Goal: Task Accomplishment & Management: Manage account settings

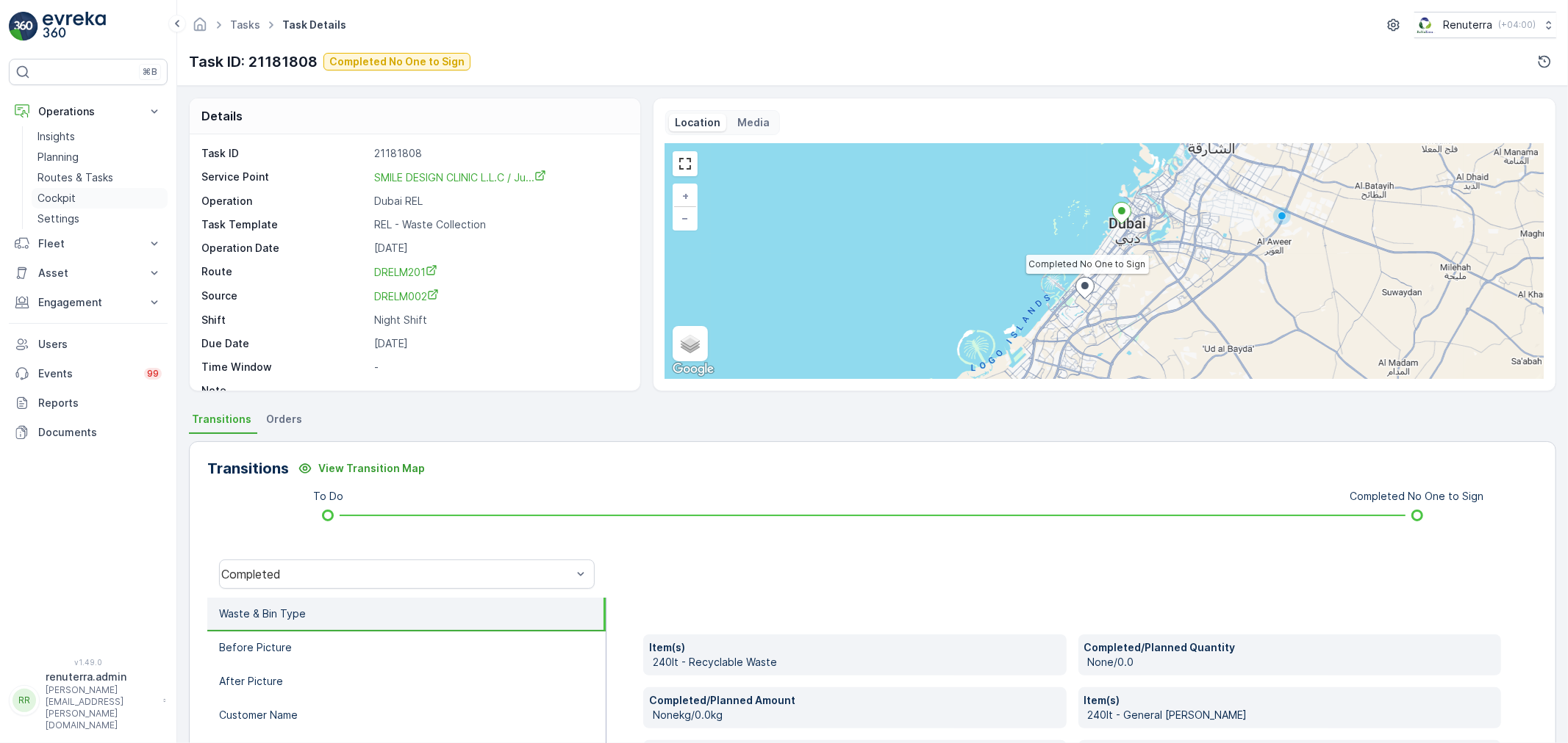
scroll to position [57, 0]
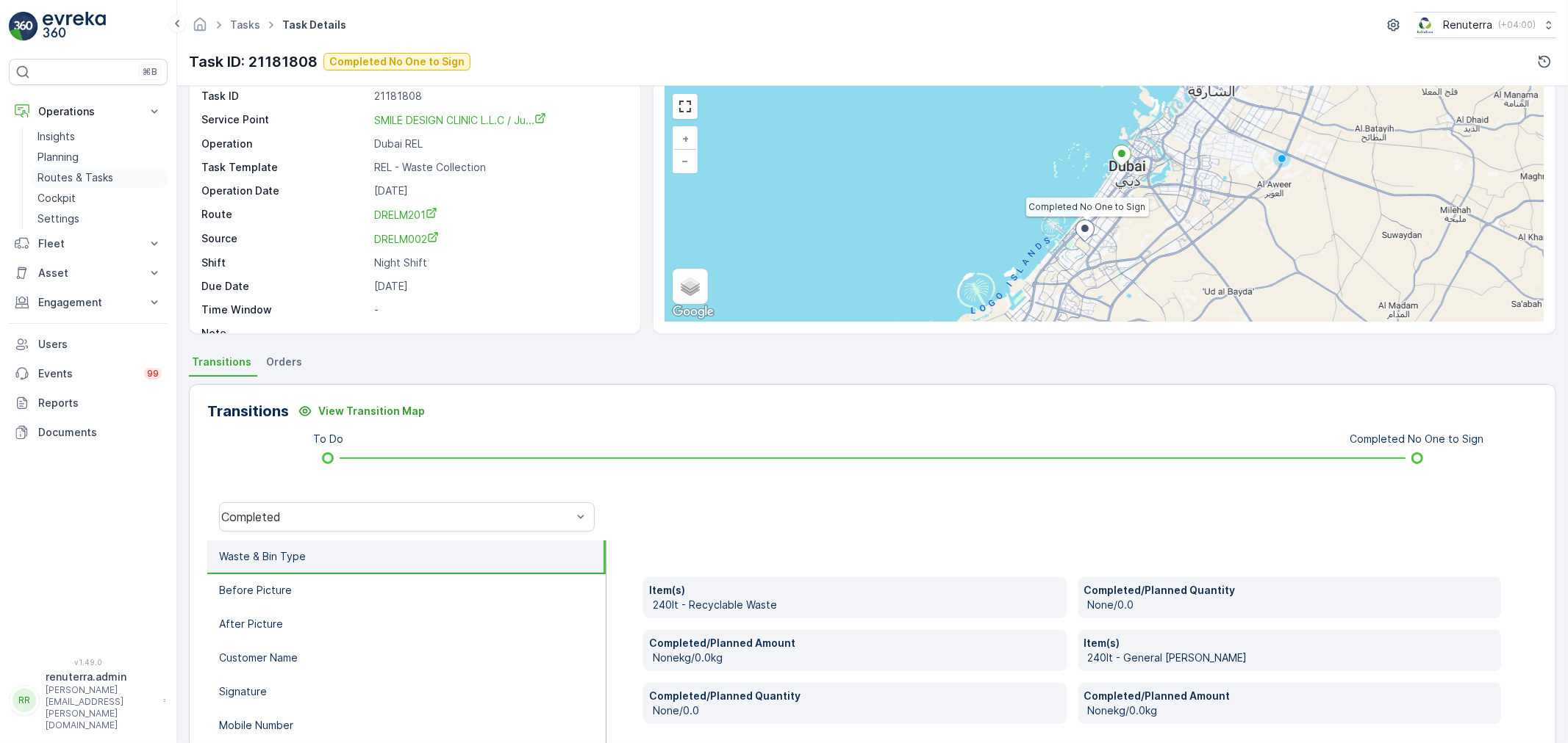
click at [64, 167] on link "Routes & Tasks" at bounding box center [99, 178] width 136 height 21
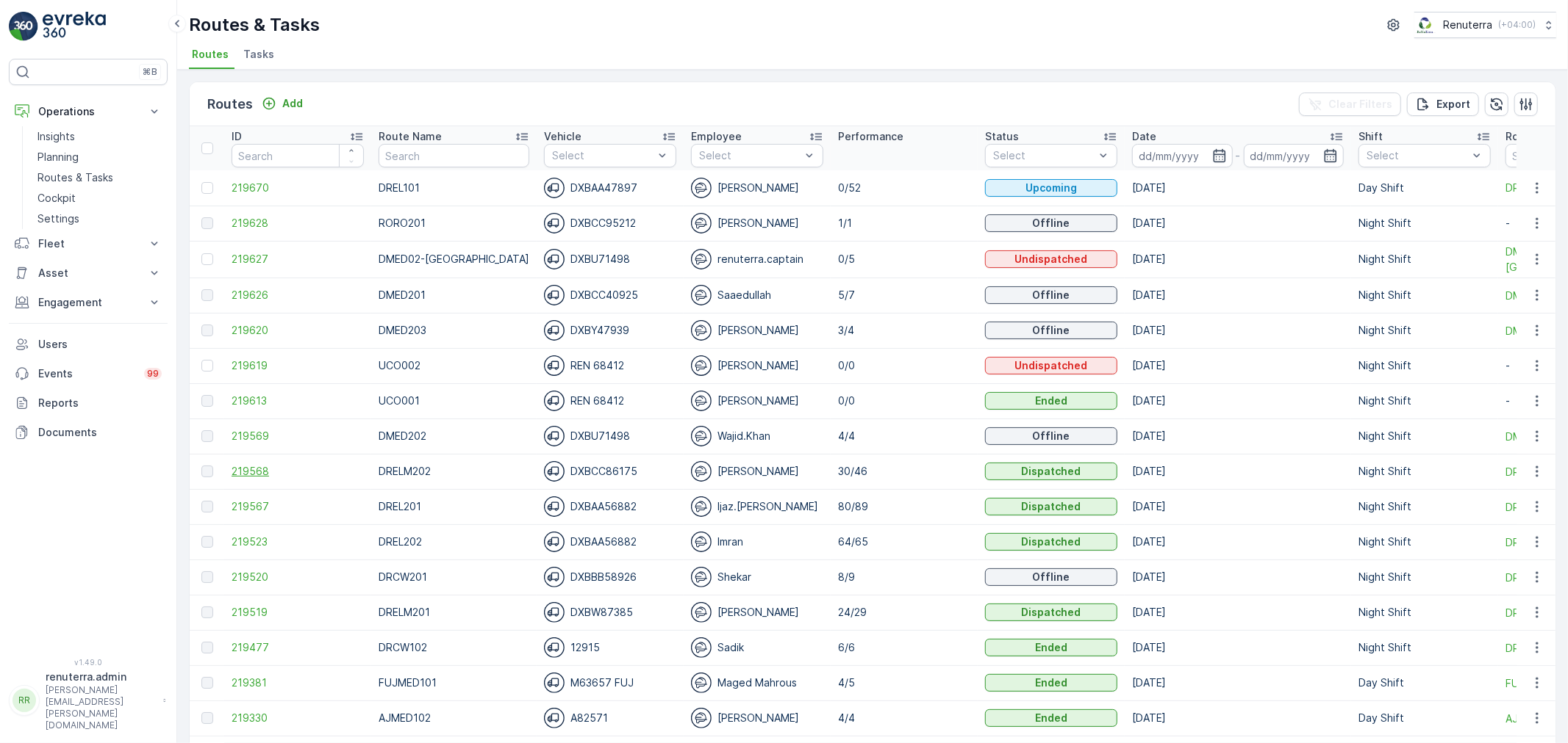
click at [251, 464] on span "219568" at bounding box center [297, 472] width 132 height 15
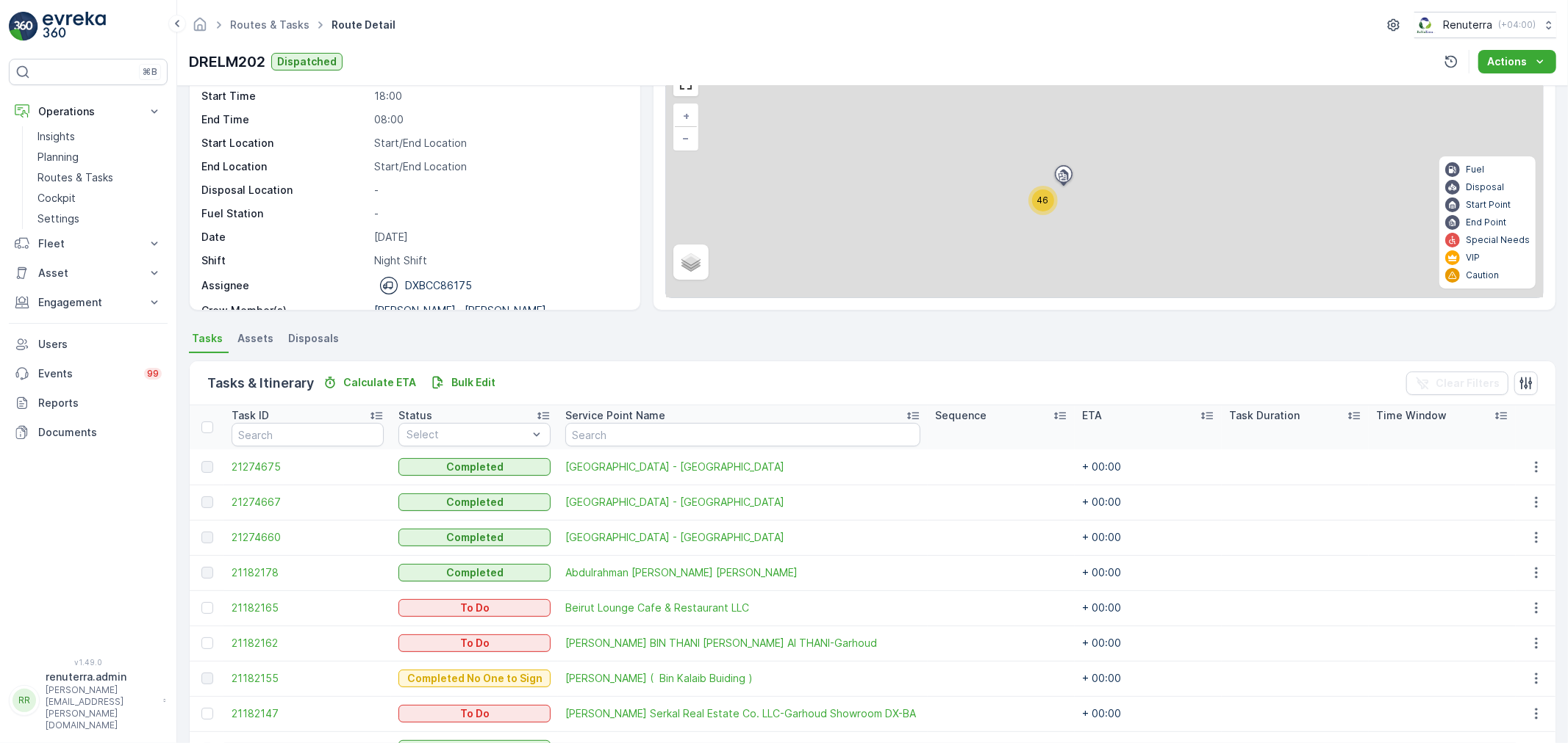
scroll to position [81, 0]
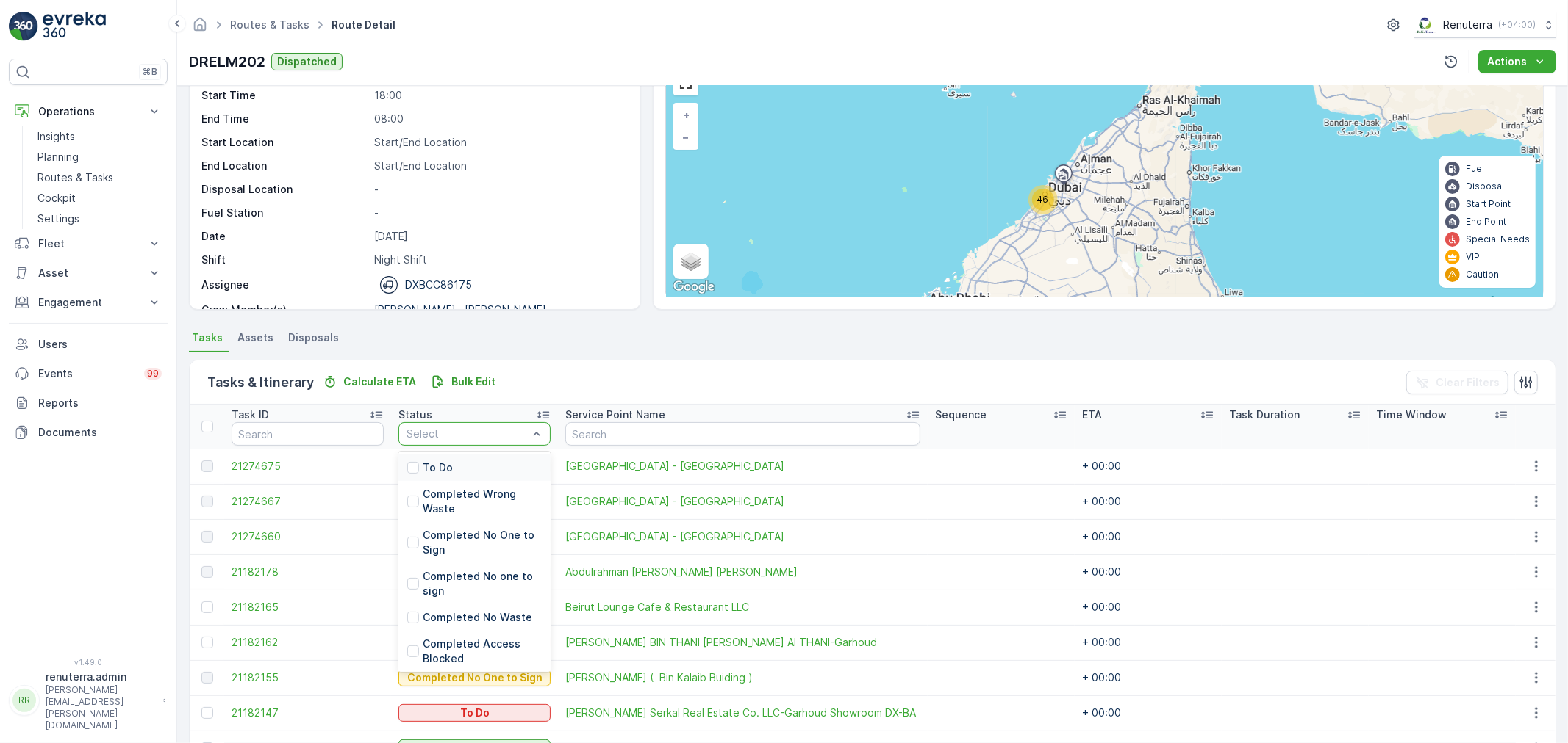
click at [461, 464] on div "To Do" at bounding box center [474, 468] width 152 height 26
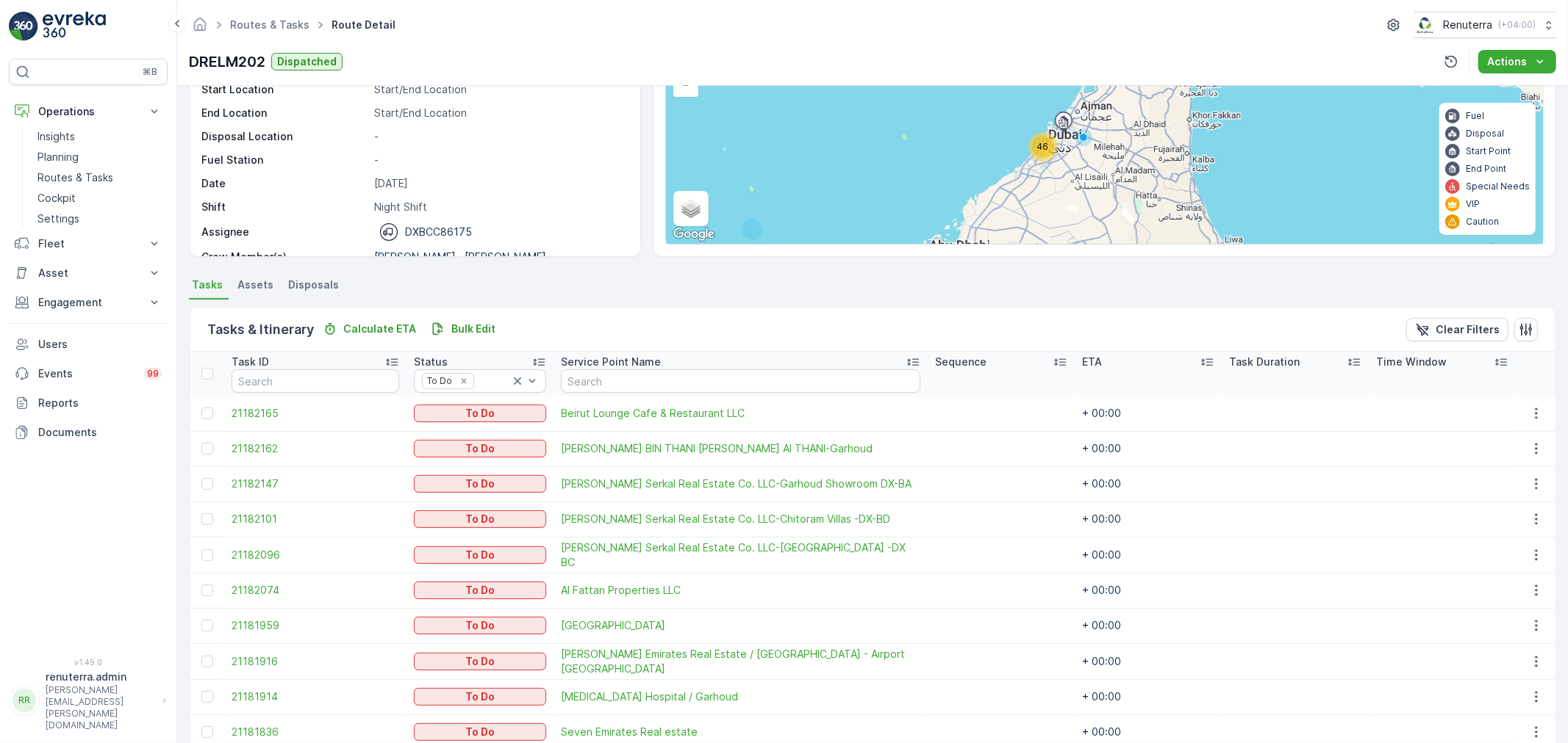
scroll to position [88, 0]
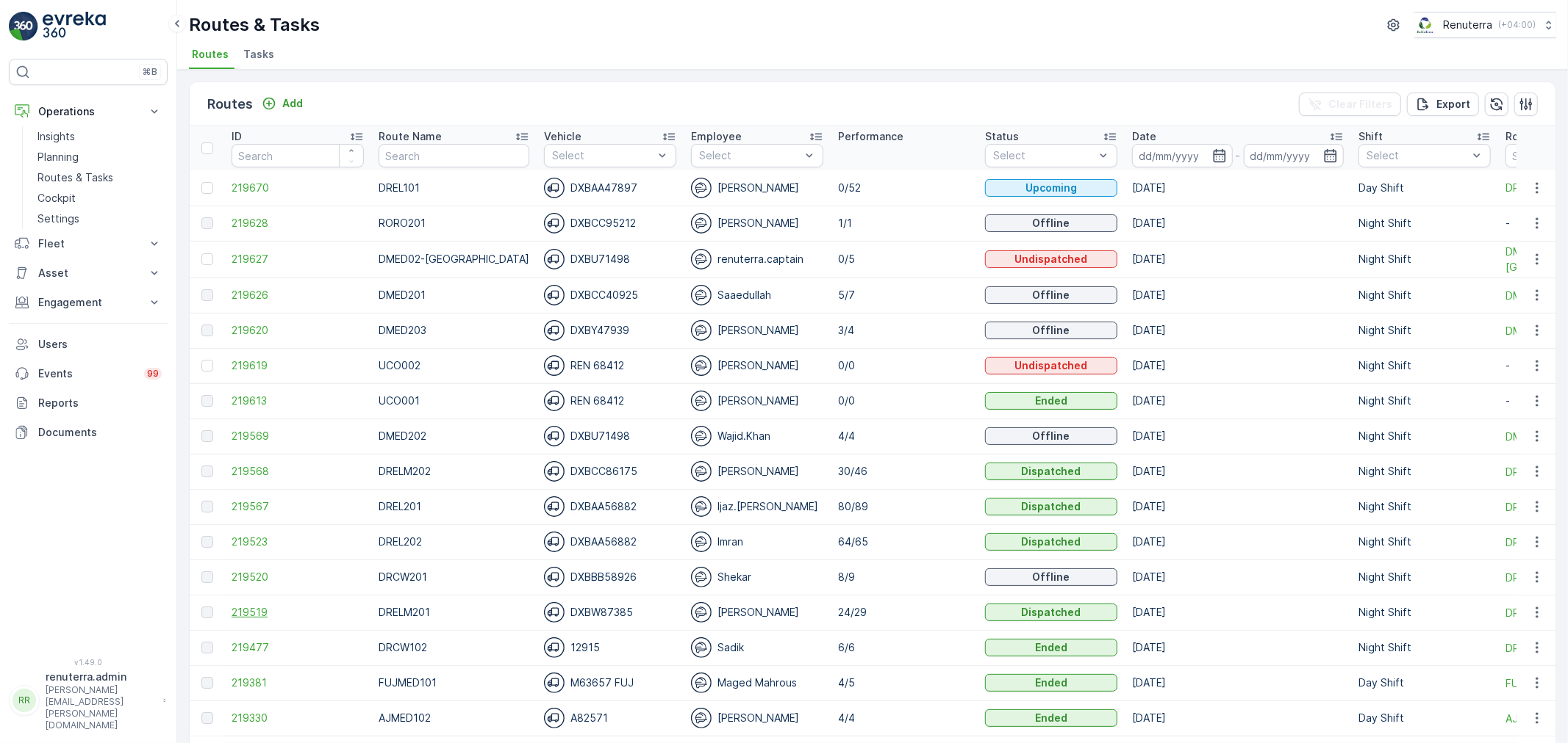
click at [266, 616] on span "219519" at bounding box center [297, 613] width 132 height 15
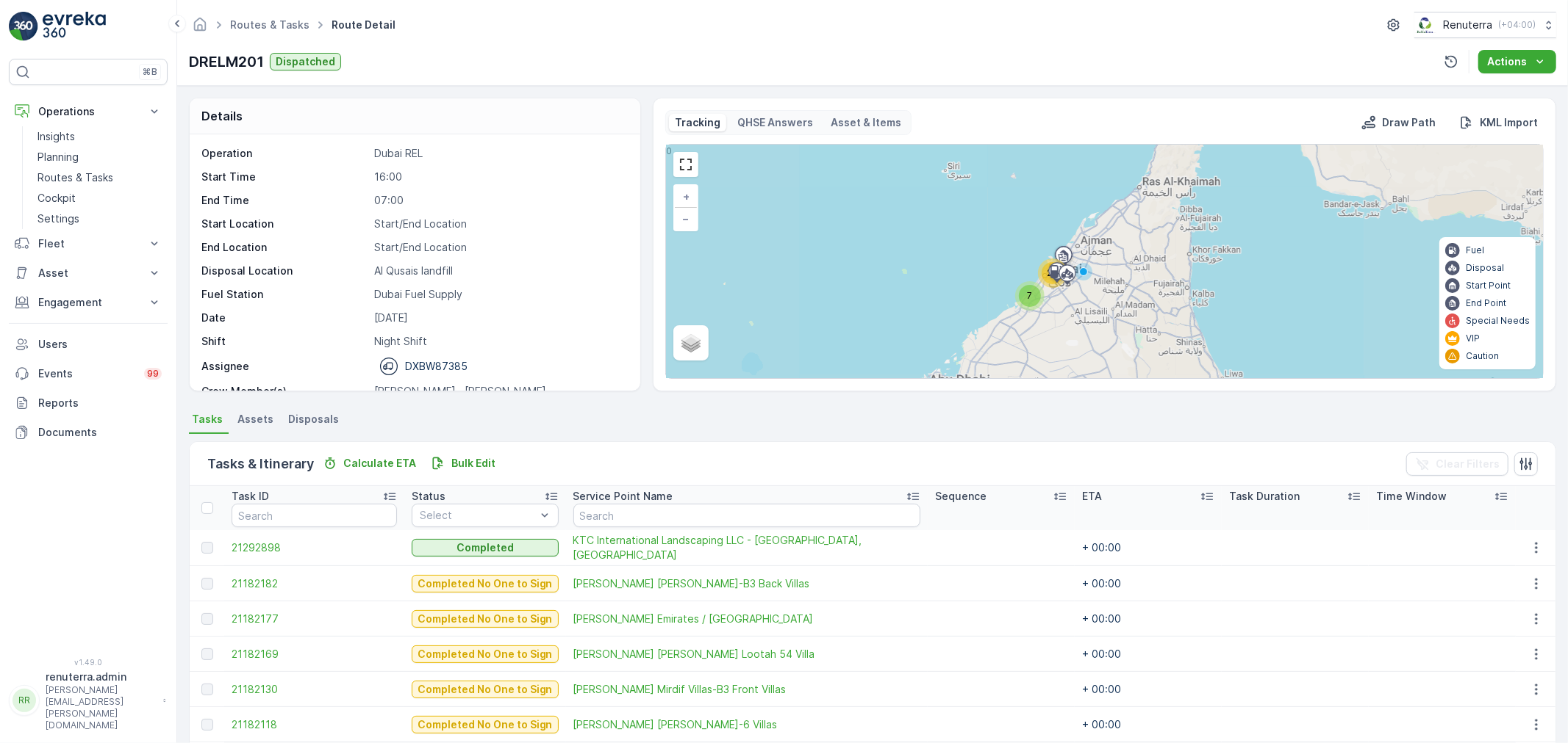
click at [463, 496] on div "Status" at bounding box center [484, 496] width 147 height 15
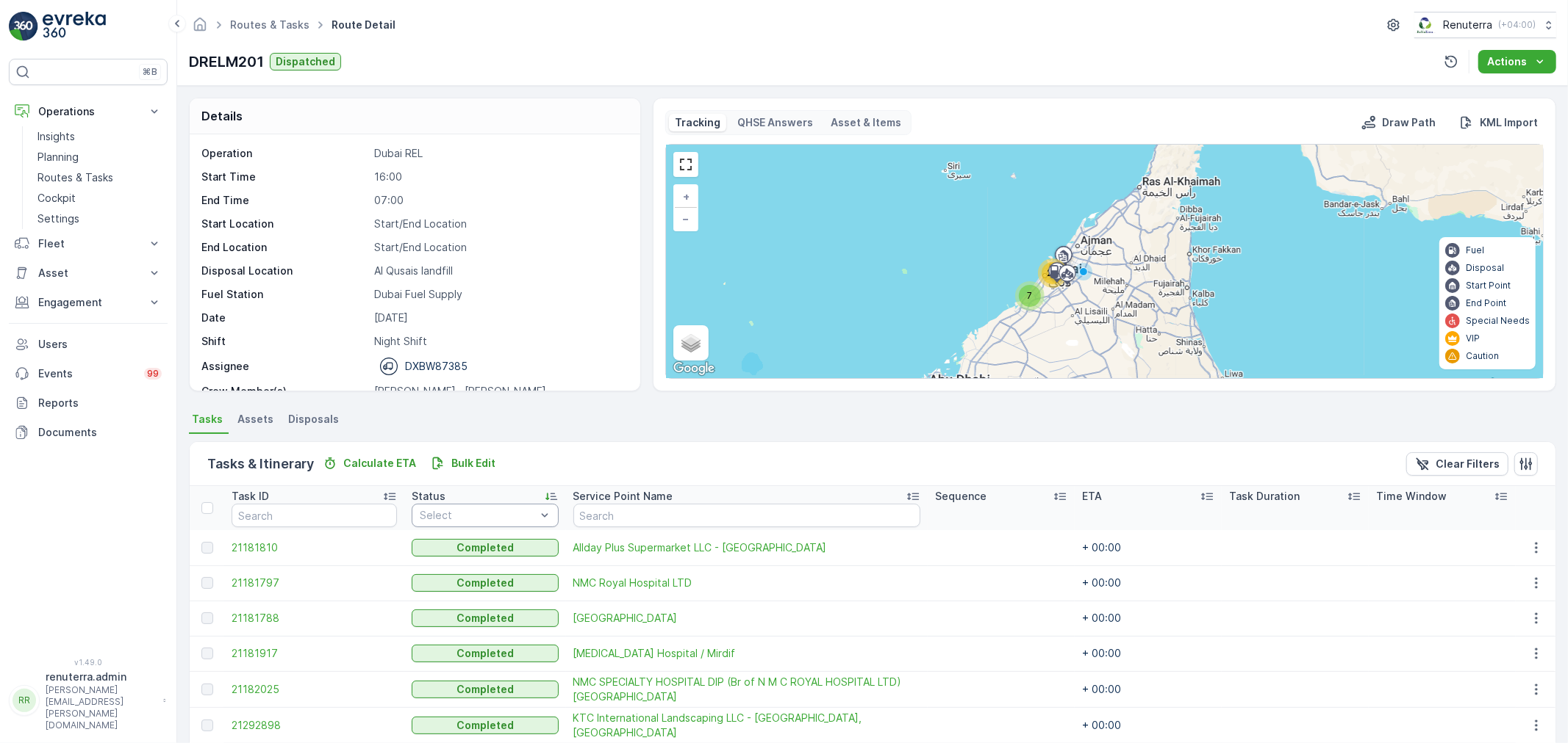
click at [445, 513] on div at bounding box center [477, 516] width 119 height 12
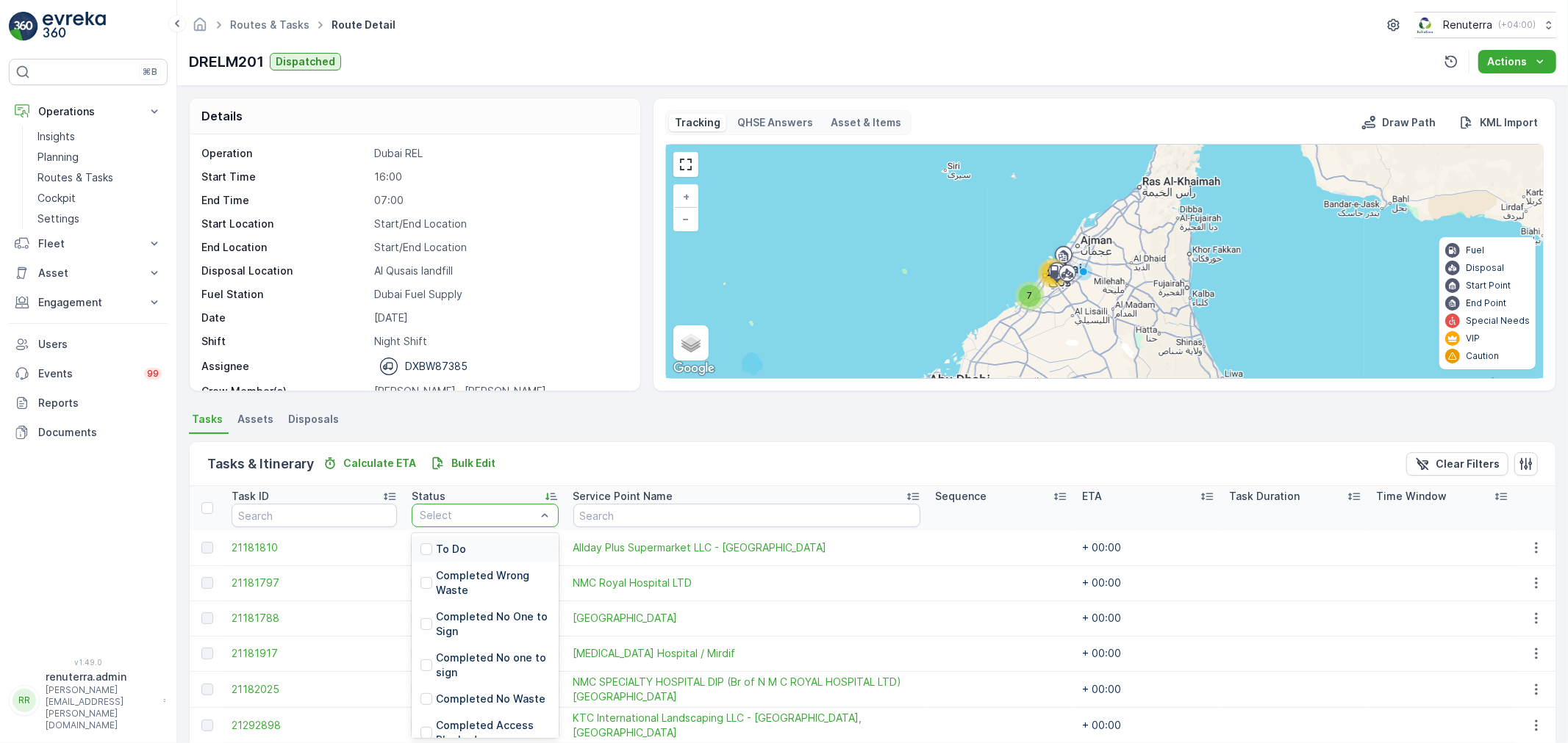
click at [451, 540] on div "To Do" at bounding box center [484, 550] width 147 height 26
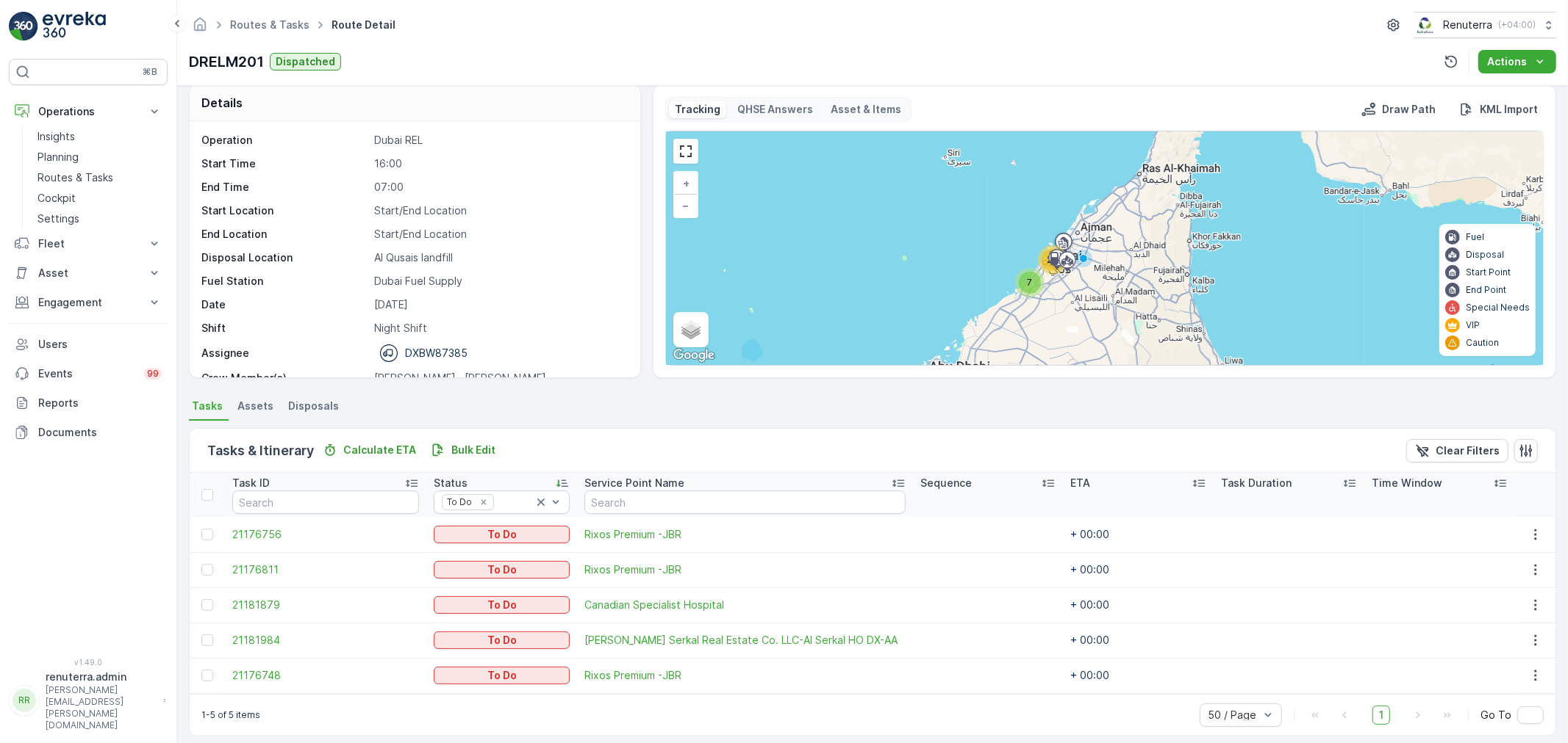
scroll to position [25, 0]
